Goal: Communication & Community: Participate in discussion

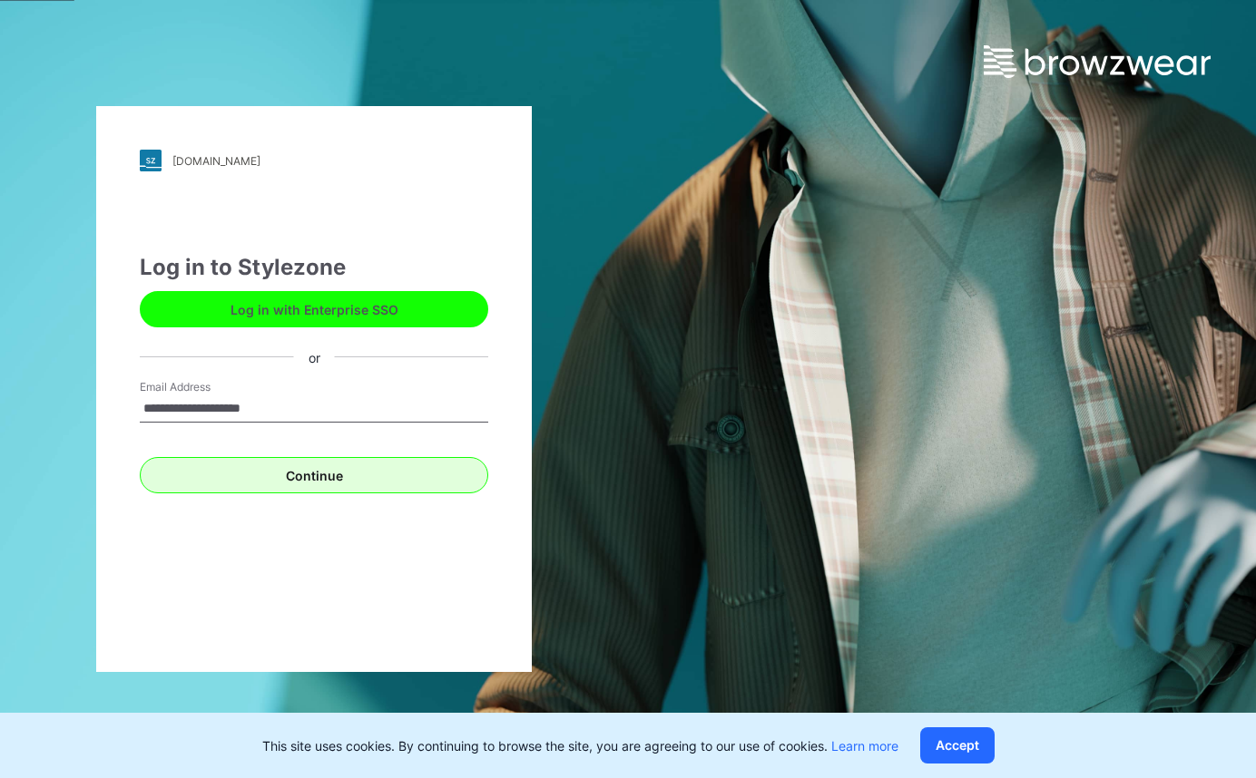
type input "**********"
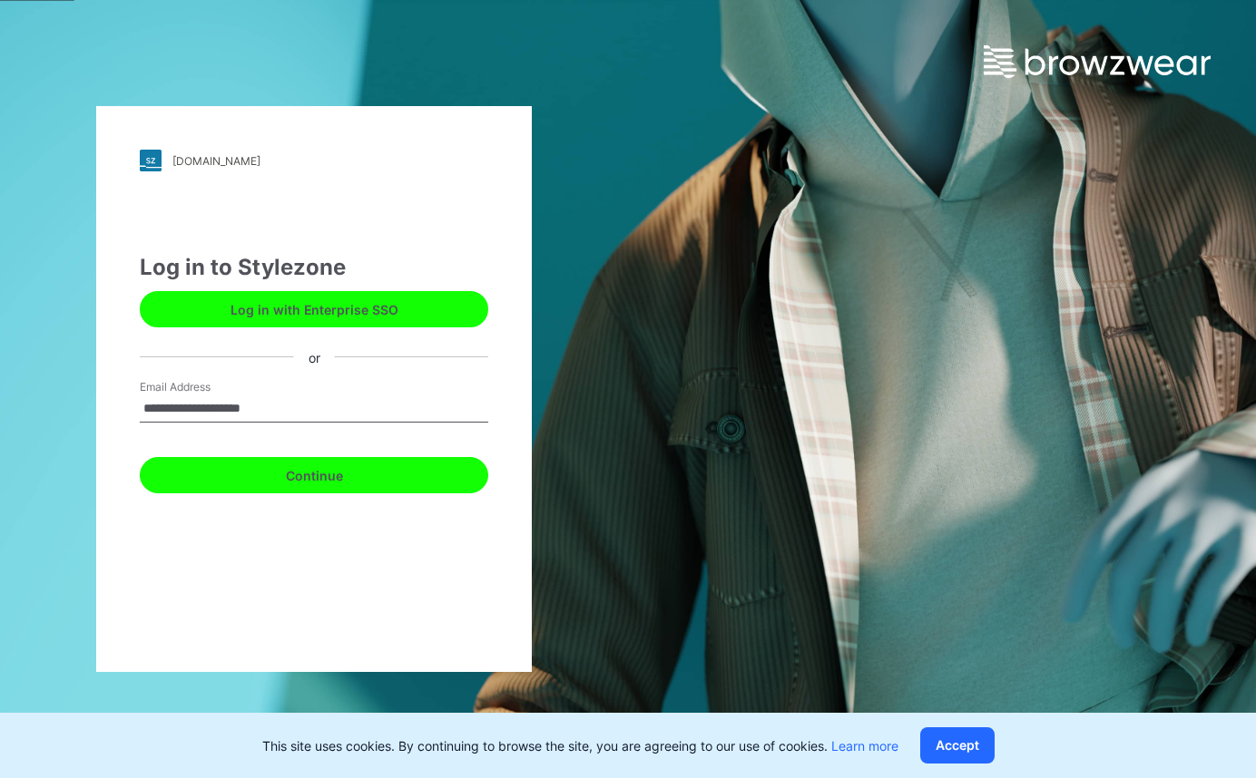
click at [242, 475] on button "Continue" at bounding box center [314, 475] width 348 height 36
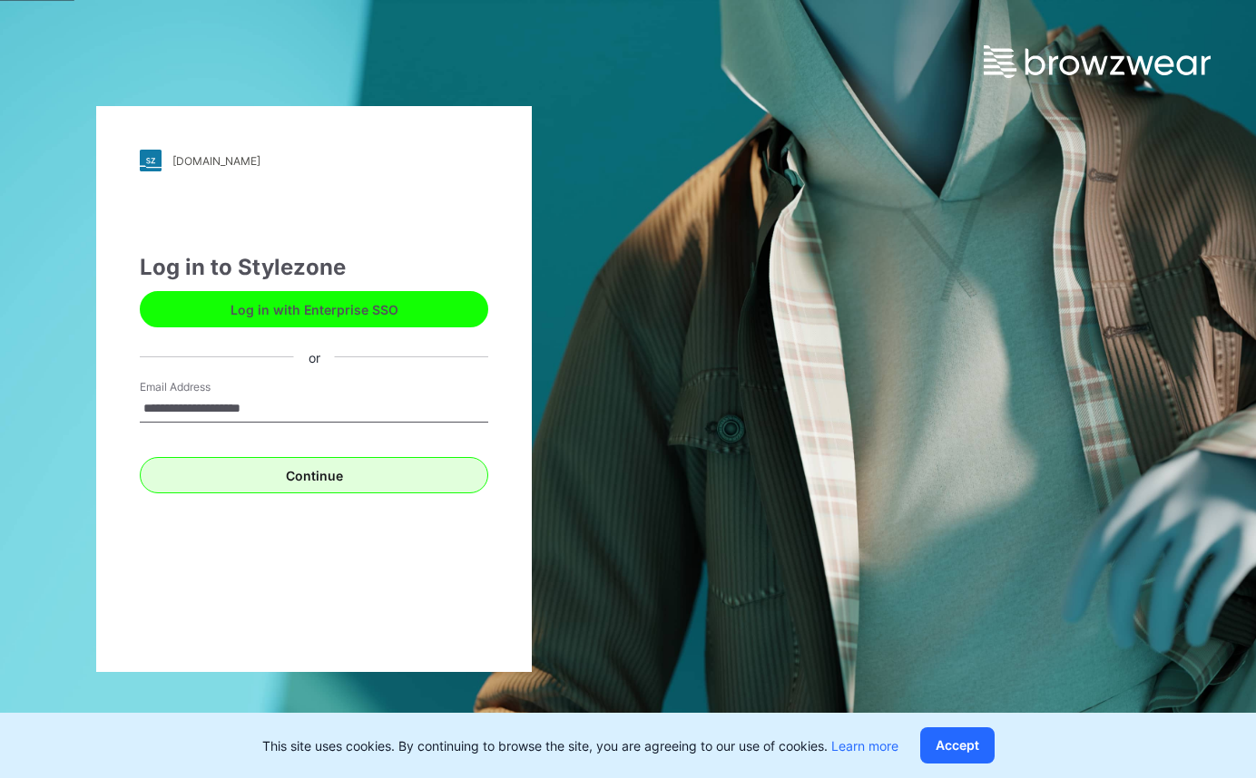
type input "**********"
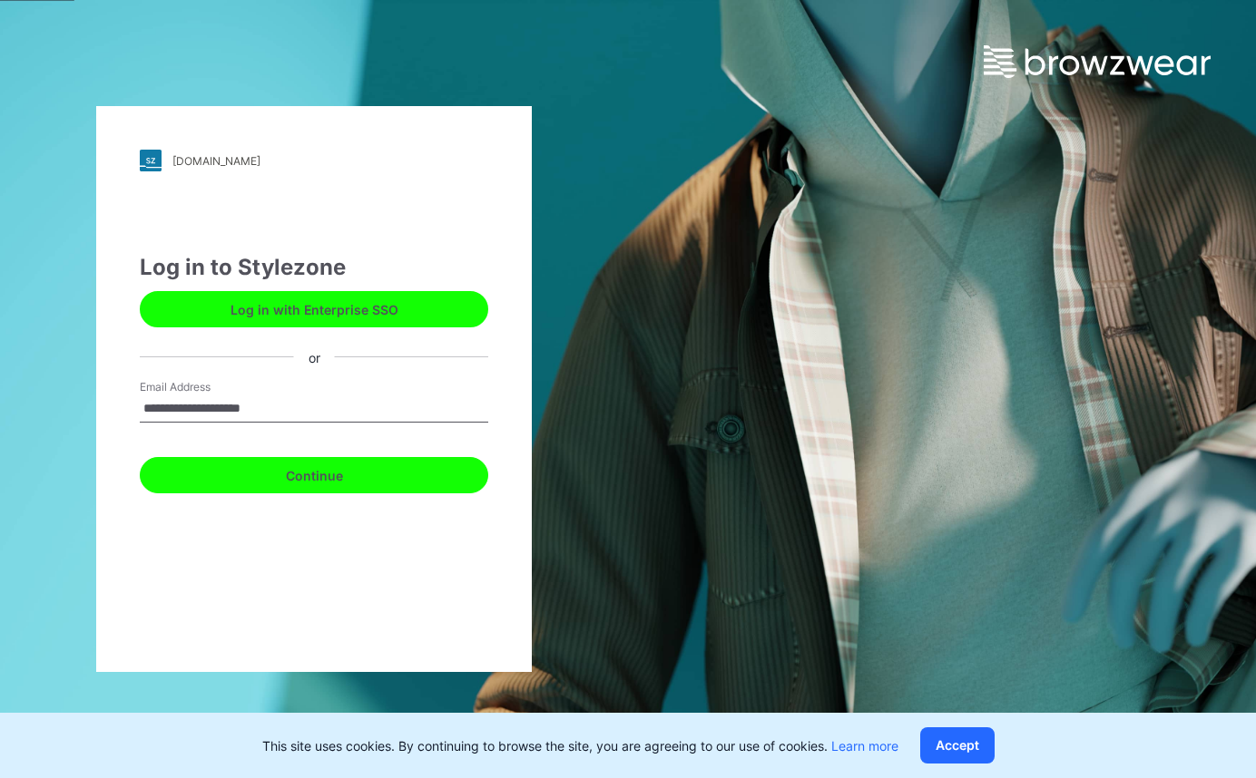
click at [308, 482] on button "Continue" at bounding box center [314, 475] width 348 height 36
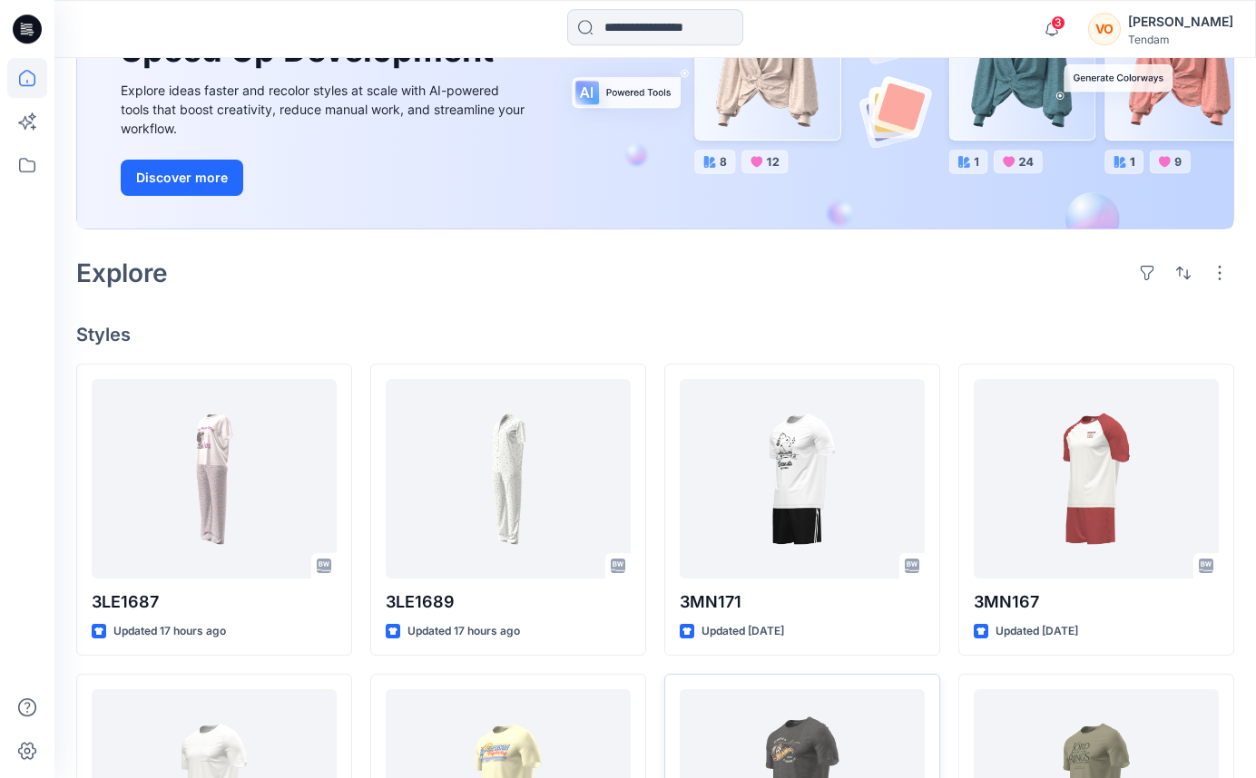
scroll to position [370, 0]
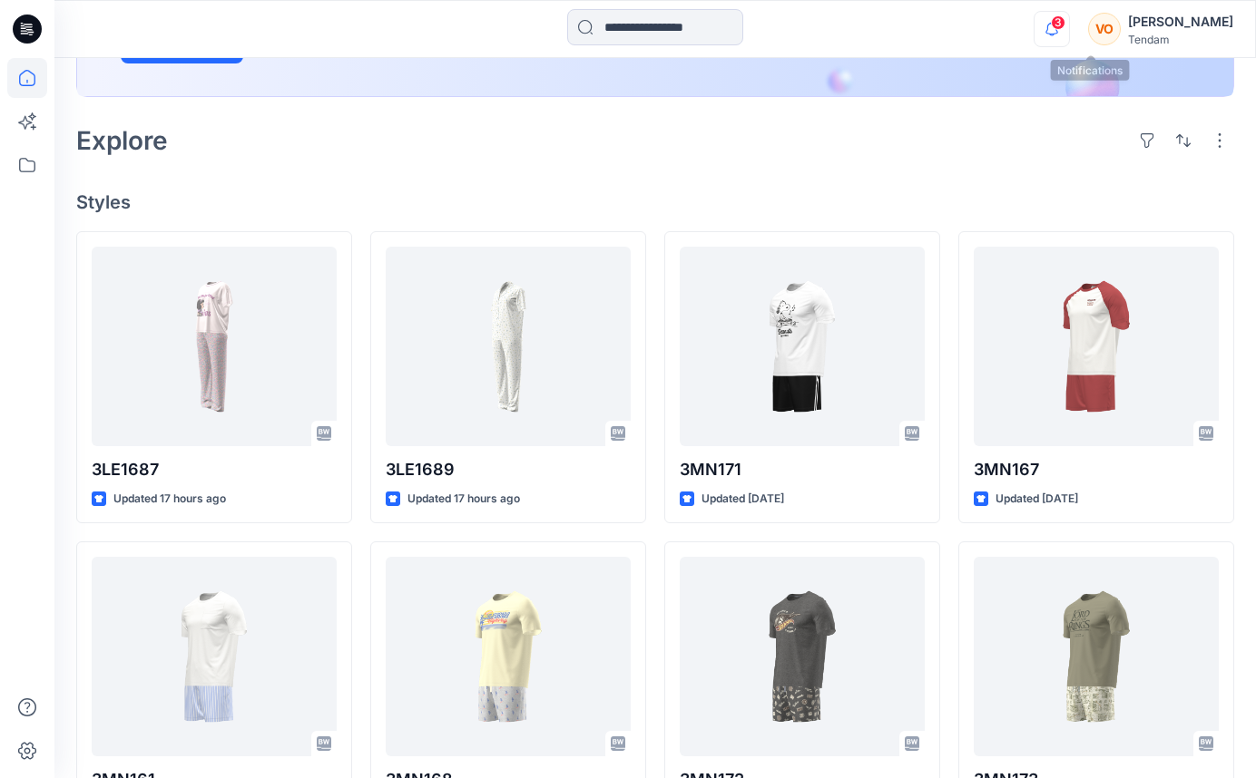
click at [1069, 28] on icon "button" at bounding box center [1051, 29] width 34 height 36
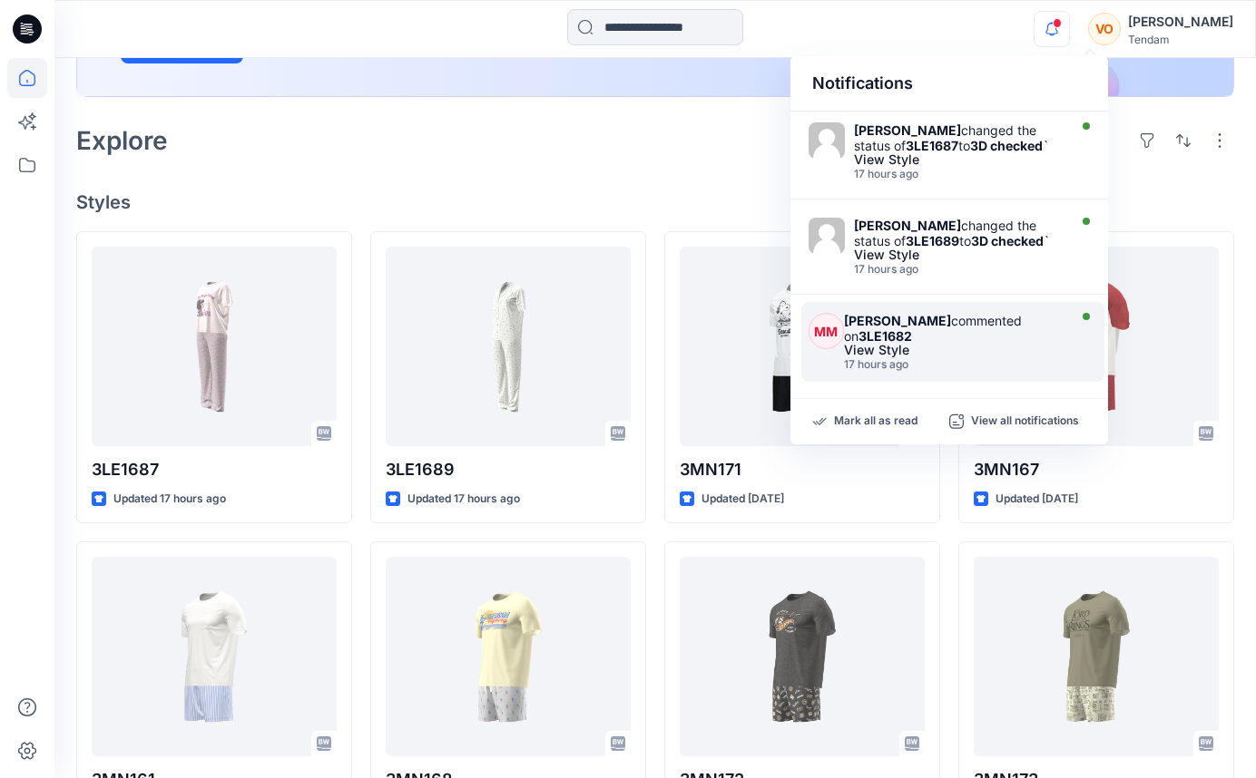
click at [993, 325] on div "Marta Miquel commented on 3LE1682" at bounding box center [953, 328] width 218 height 31
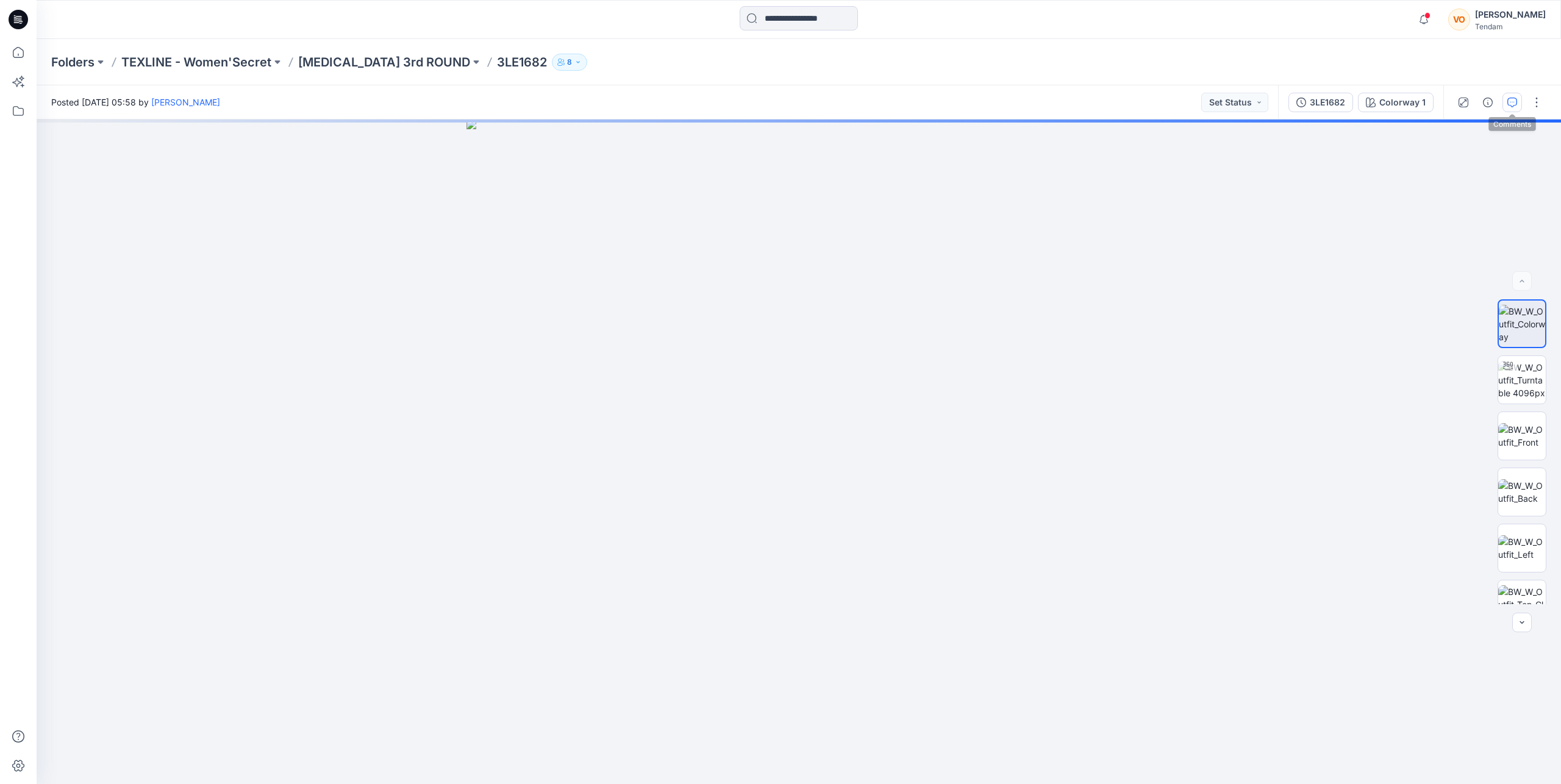
click at [843, 103] on icon "button" at bounding box center [1512, 102] width 10 height 10
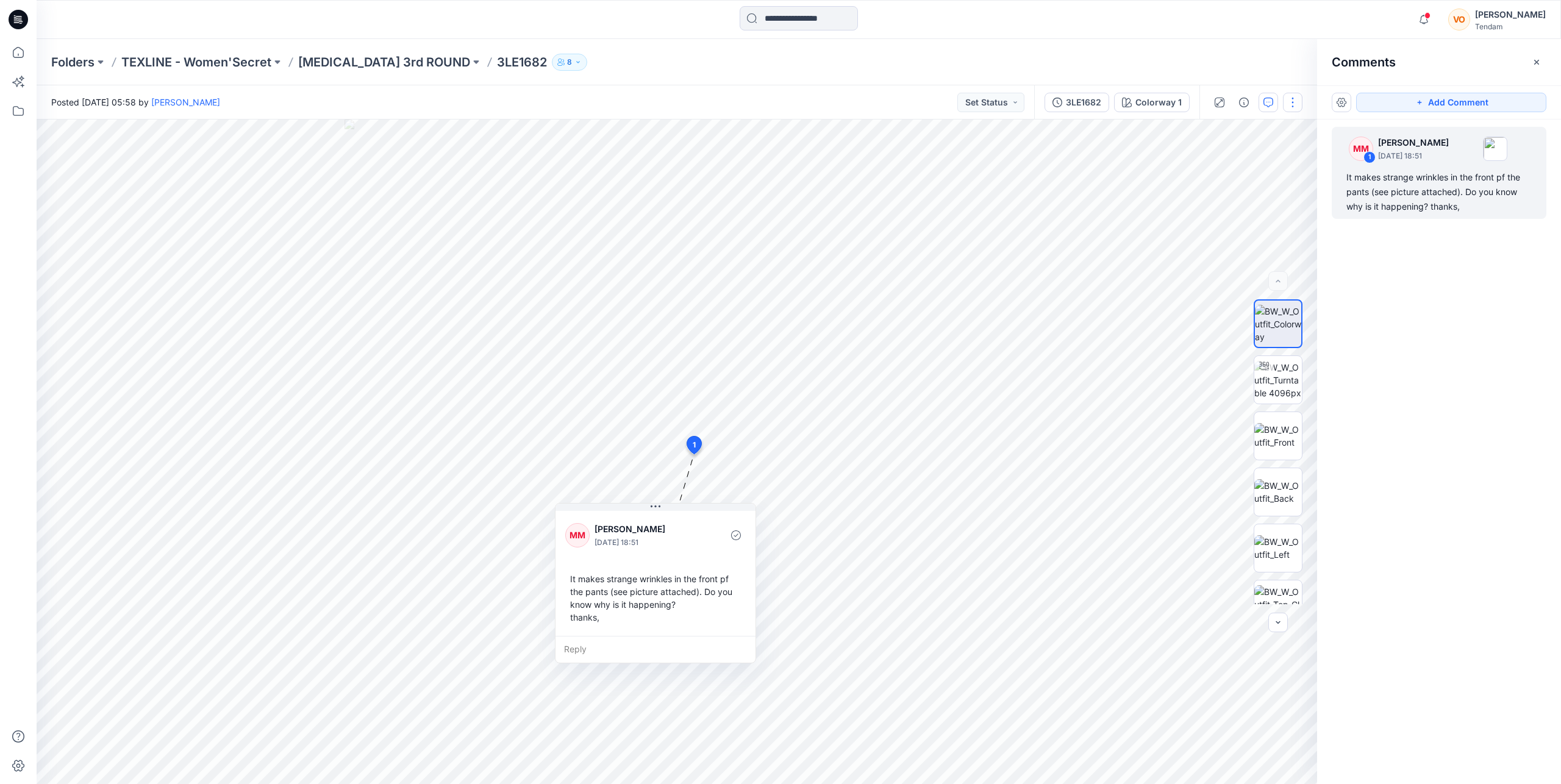
click at [843, 102] on button "button" at bounding box center [1292, 102] width 19 height 19
click at [843, 103] on div "3LE1682" at bounding box center [1083, 102] width 36 height 13
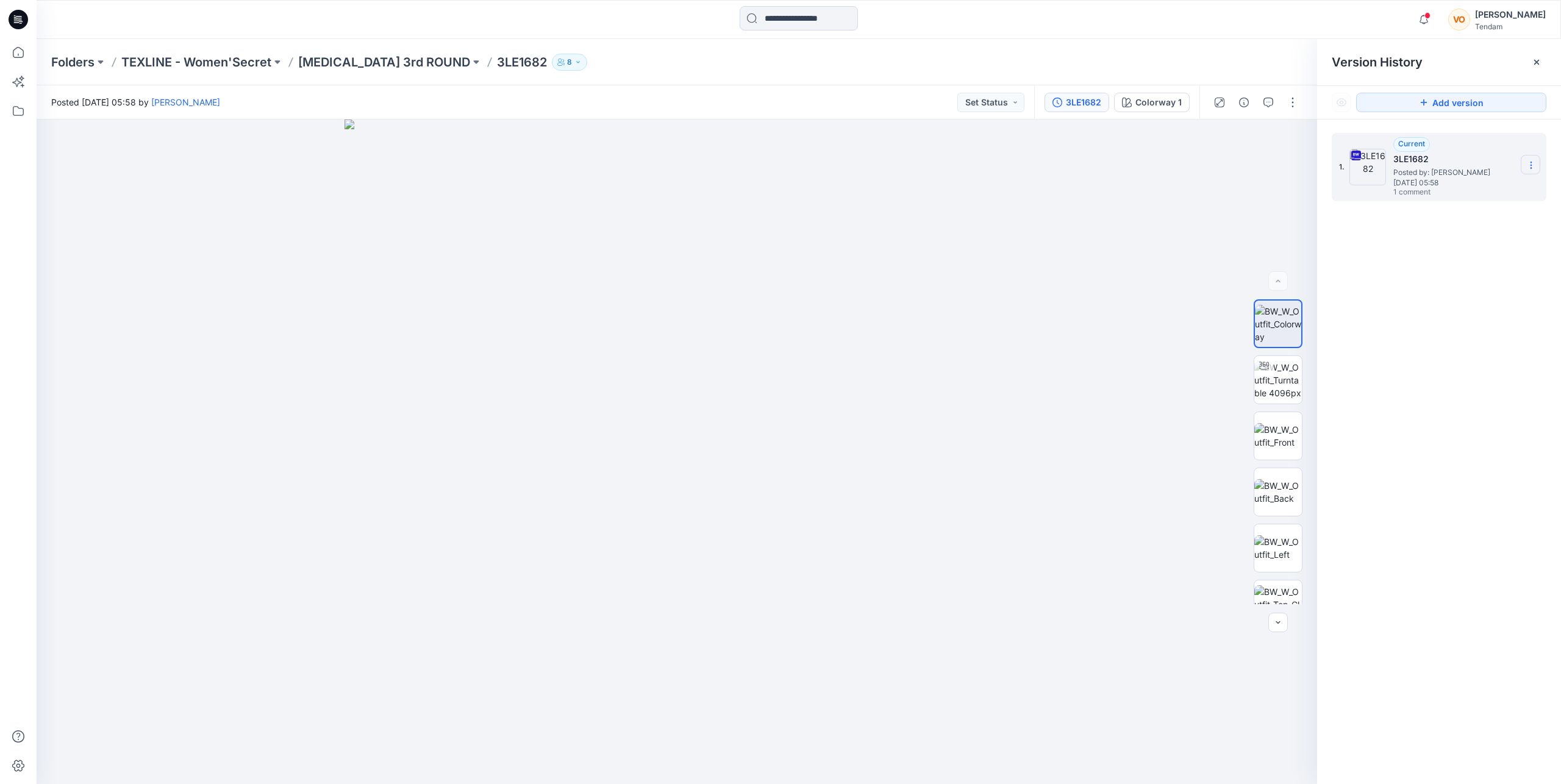
click at [843, 165] on icon at bounding box center [1531, 165] width 10 height 10
click at [843, 184] on span "Download Source BW File" at bounding box center [1469, 189] width 102 height 15
click at [843, 187] on span "1 comment" at bounding box center [1435, 192] width 85 height 10
click at [843, 101] on icon "button" at bounding box center [1268, 102] width 10 height 10
click at [843, 187] on div "It makes strange wrinkles in the front pf the pants (see picture attached). Do …" at bounding box center [1439, 191] width 185 height 44
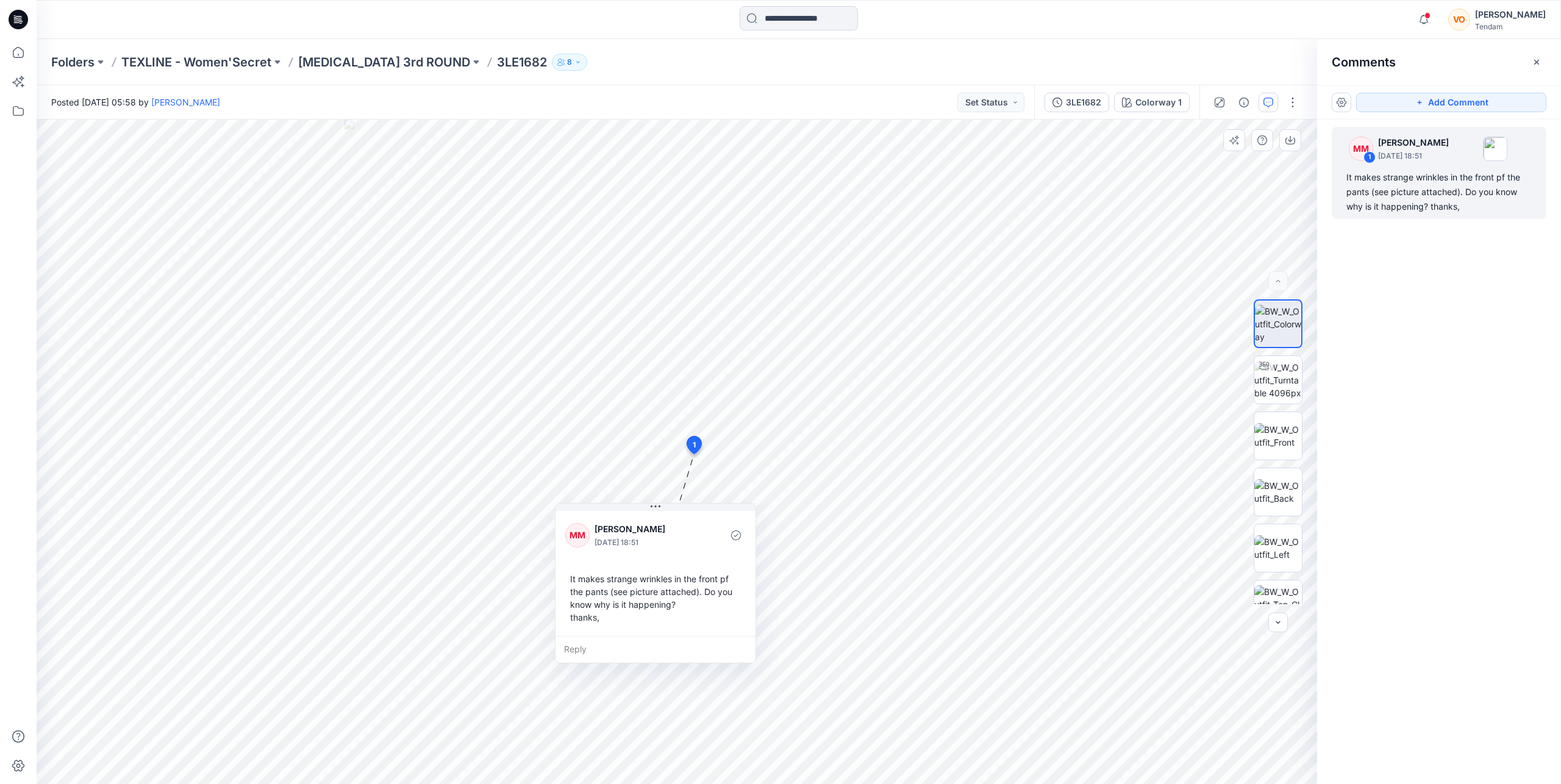
click at [570, 523] on div "Reply" at bounding box center [656, 649] width 200 height 27
click at [679, 523] on textarea "**********" at bounding box center [656, 650] width 200 height 30
type textarea "**********"
click at [731, 523] on button "Post" at bounding box center [729, 684] width 34 height 19
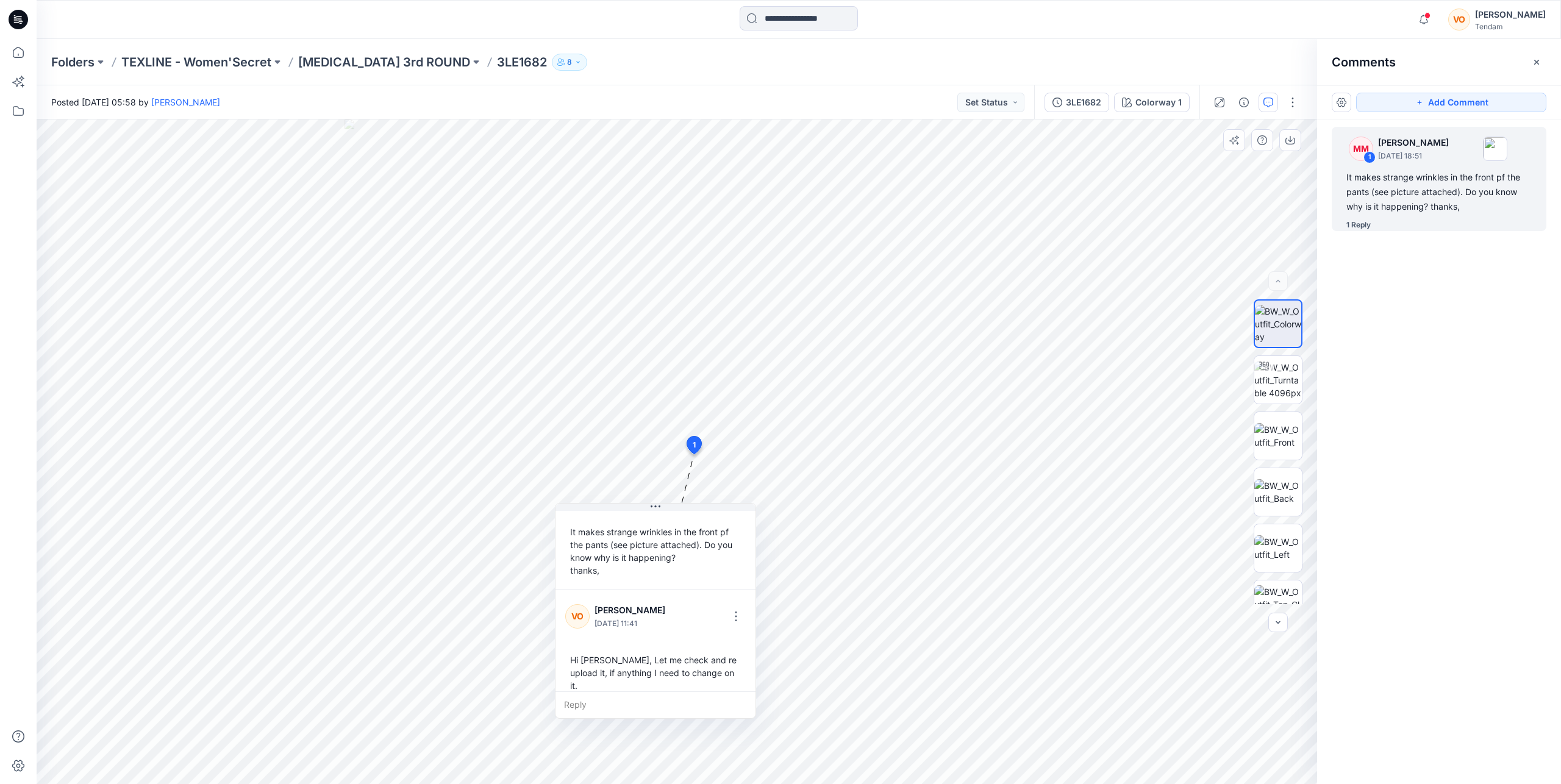
scroll to position [47, 0]
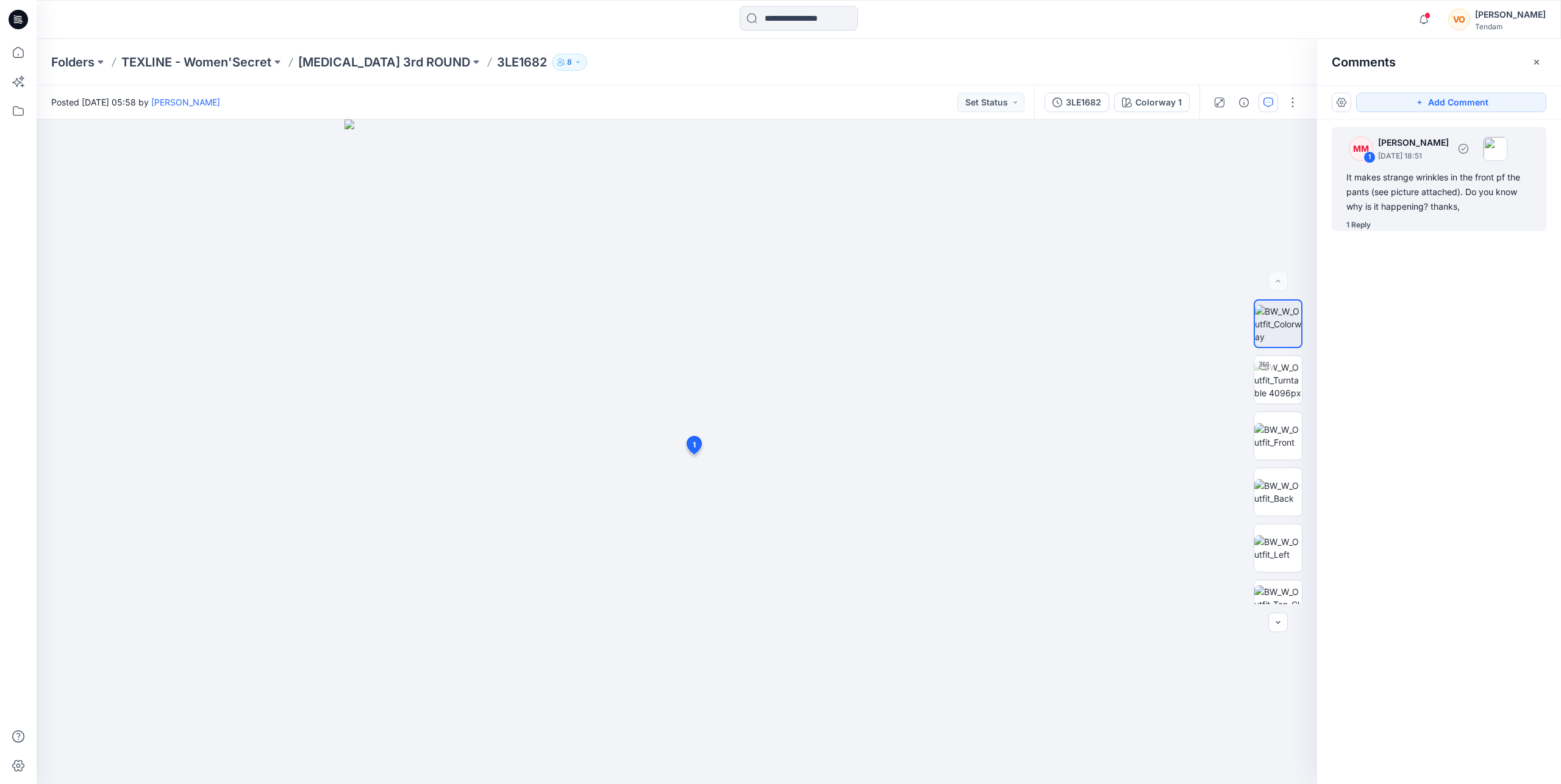
click at [843, 227] on div "1 Reply" at bounding box center [1358, 225] width 24 height 12
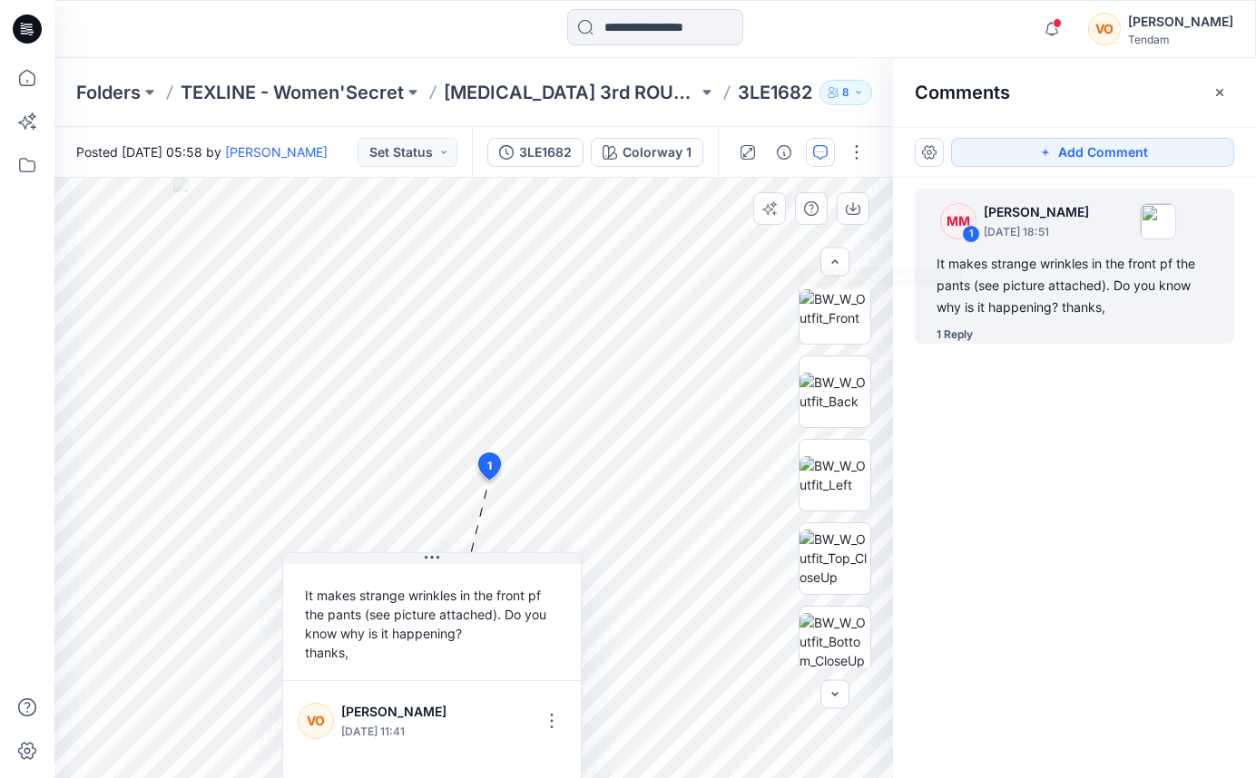
scroll to position [185, 0]
click at [833, 567] on img at bounding box center [834, 557] width 71 height 57
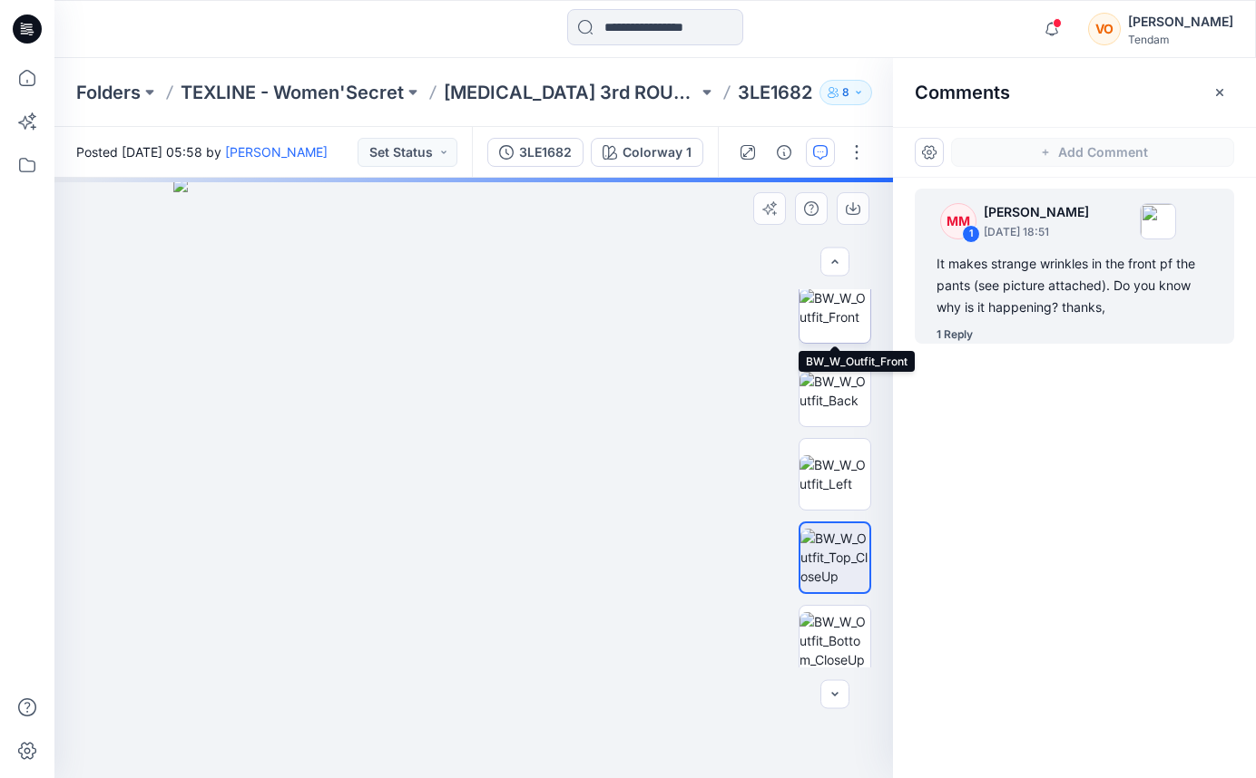
click at [825, 324] on img at bounding box center [834, 308] width 71 height 38
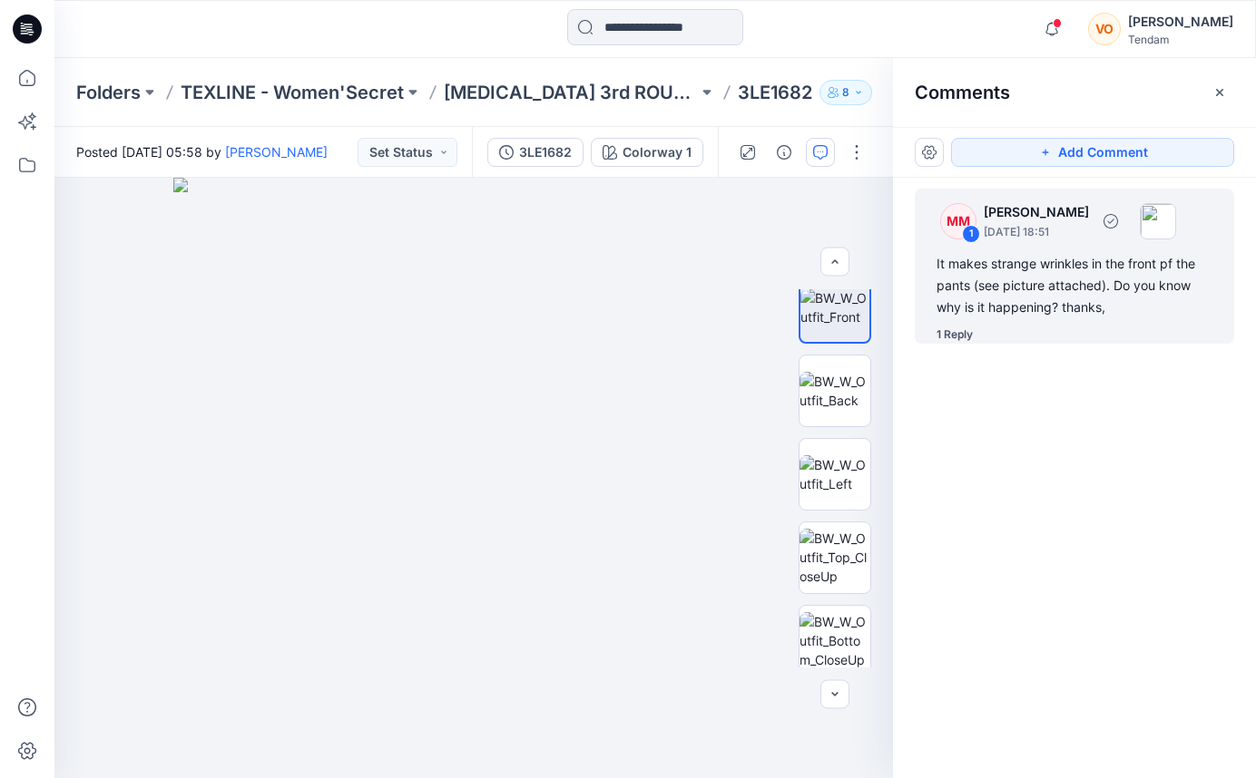
click at [1001, 280] on div "It makes strange wrinkles in the front pf the pants (see picture attached). Do …" at bounding box center [1074, 285] width 276 height 65
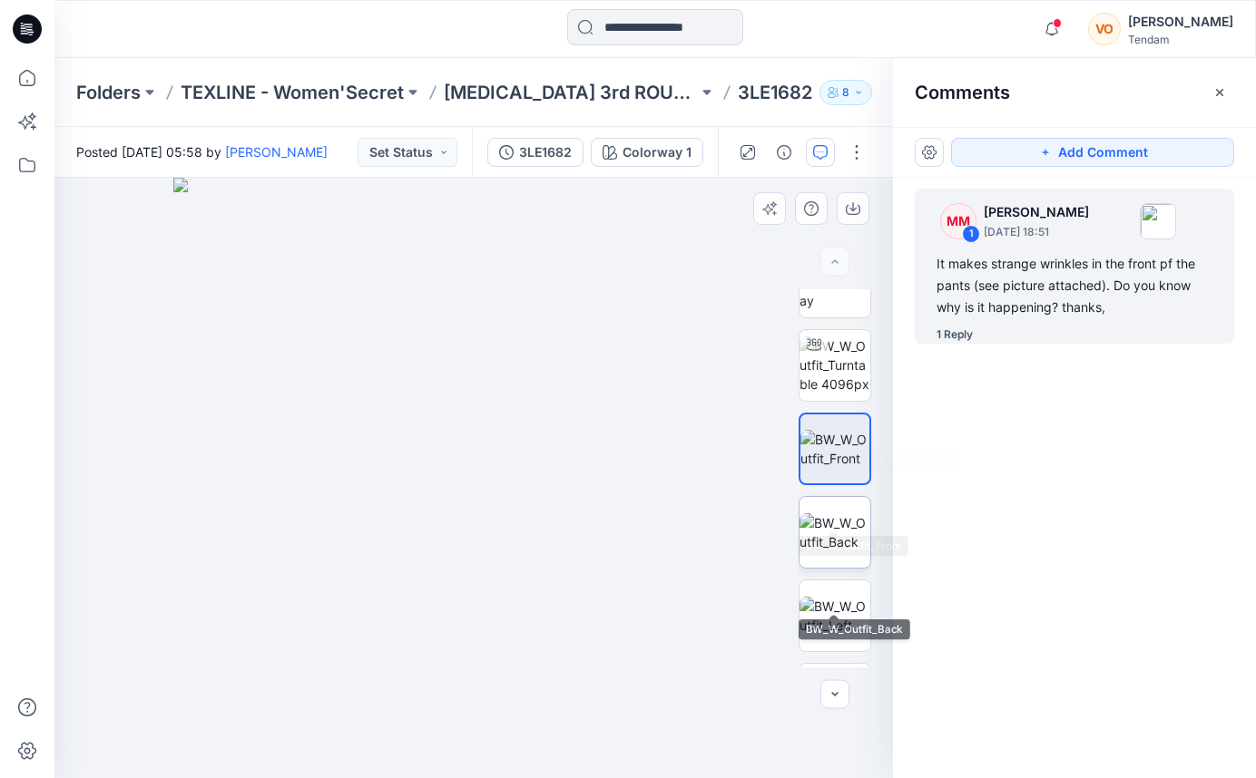
scroll to position [0, 0]
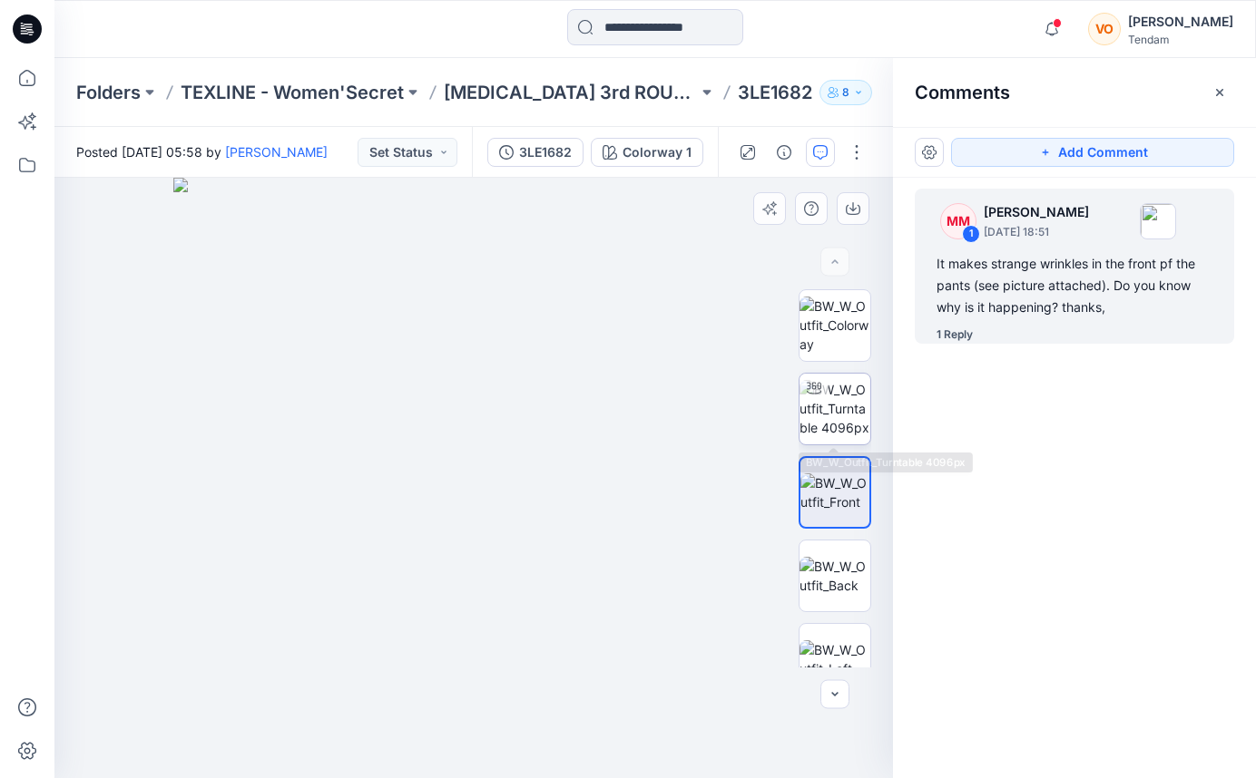
click at [832, 399] on img at bounding box center [834, 408] width 71 height 57
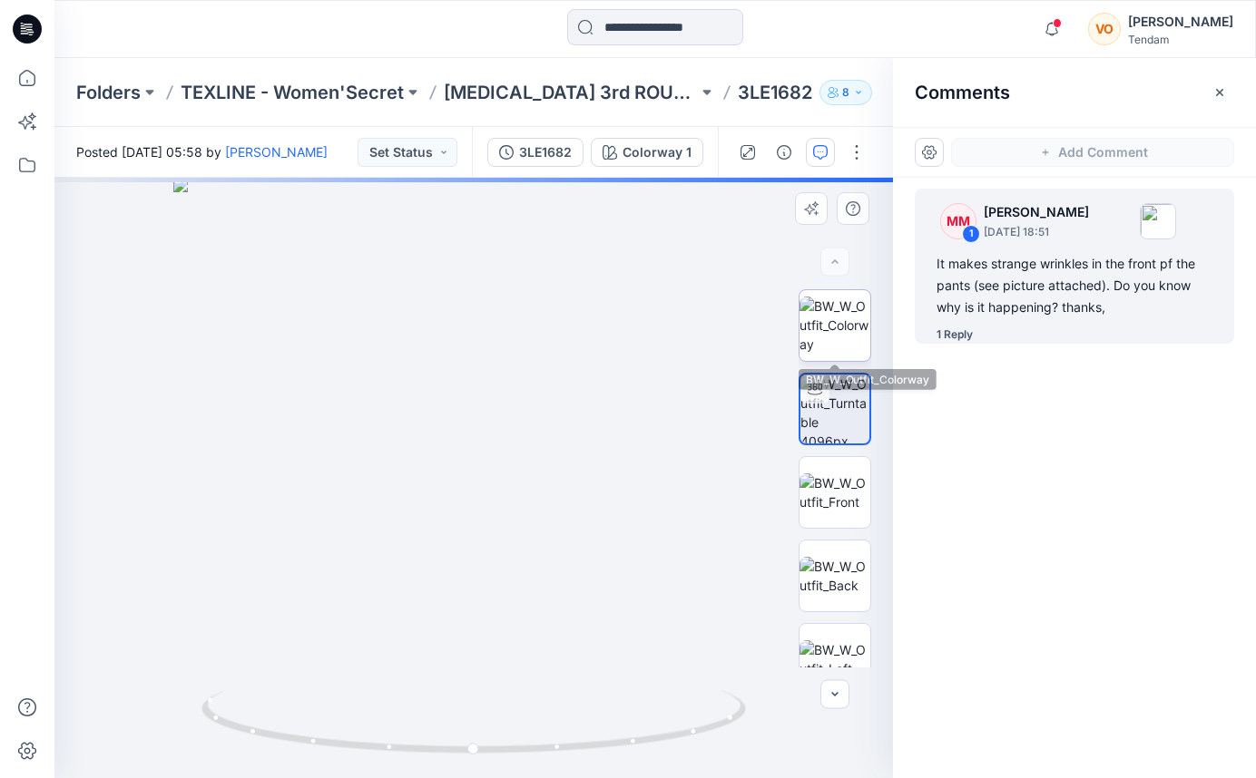
click at [843, 327] on img at bounding box center [834, 325] width 71 height 57
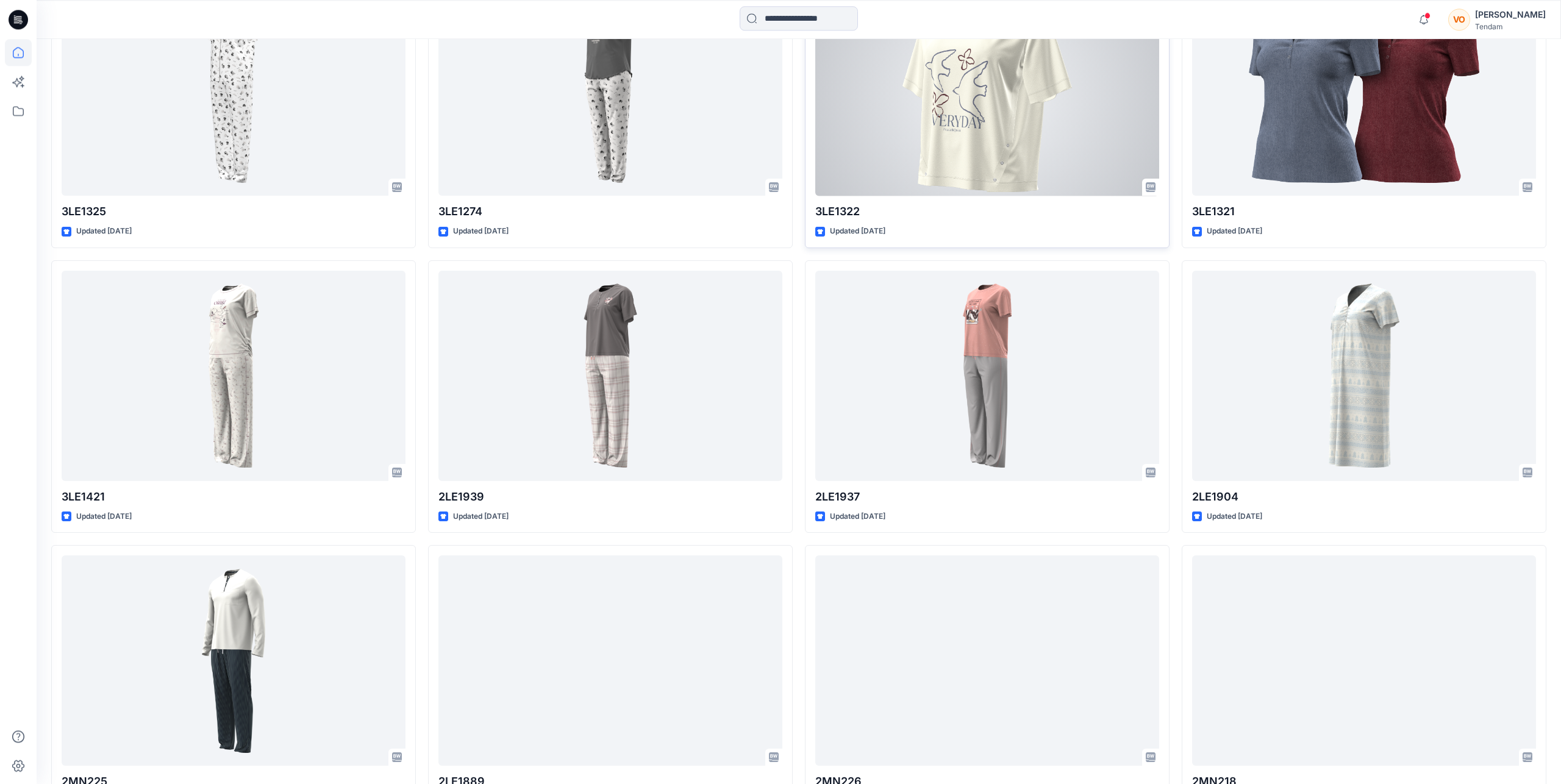
scroll to position [2858, 0]
